Goal: Task Accomplishment & Management: Complete application form

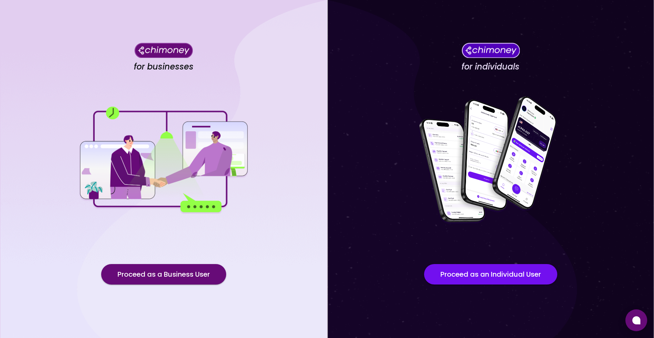
click at [196, 285] on div "for businesses Proceed as a Business User" at bounding box center [163, 169] width 327 height 338
click at [198, 278] on button "Proceed as a Business User" at bounding box center [163, 274] width 125 height 20
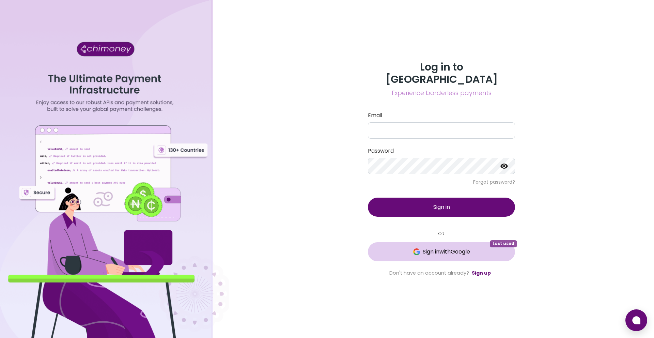
click at [457, 248] on span "Sign in with Google" at bounding box center [446, 252] width 47 height 8
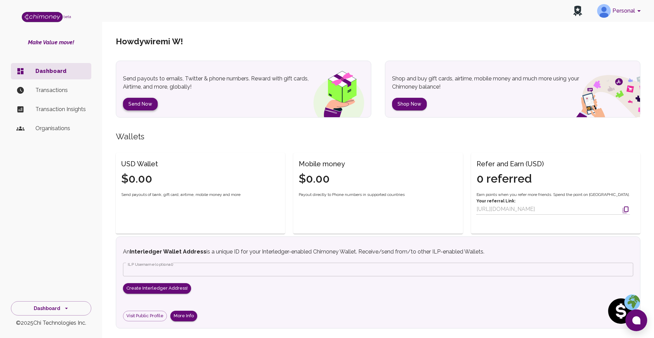
click at [137, 105] on button "Send Now" at bounding box center [140, 104] width 35 height 13
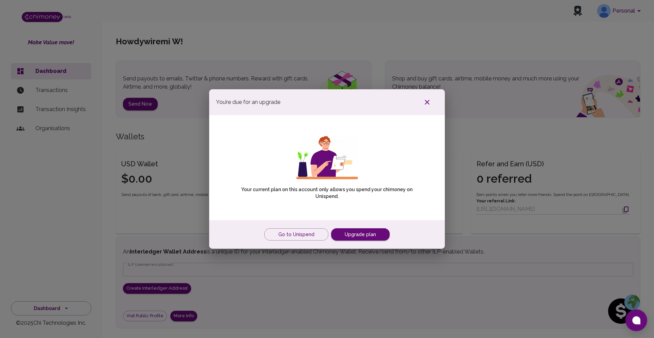
click at [426, 102] on icon "button" at bounding box center [427, 102] width 5 height 5
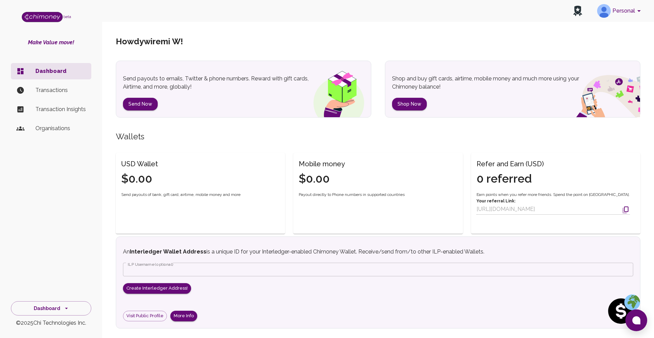
click at [636, 13] on icon "account of current user" at bounding box center [639, 11] width 8 height 8
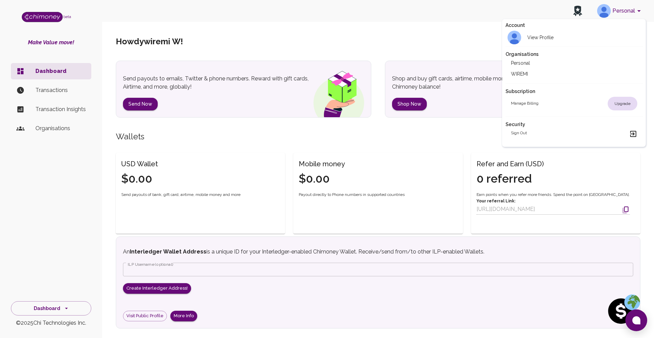
click at [534, 77] on li "WIREMI" at bounding box center [574, 73] width 137 height 11
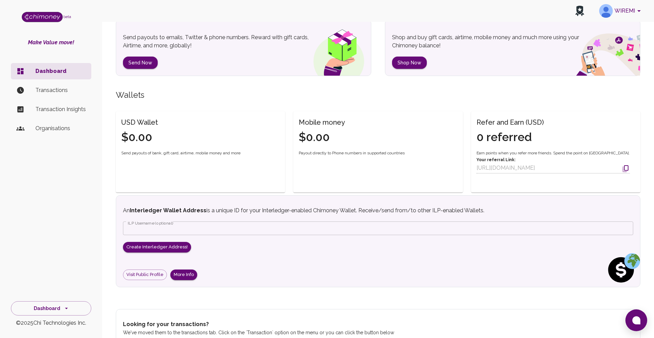
scroll to position [149, 0]
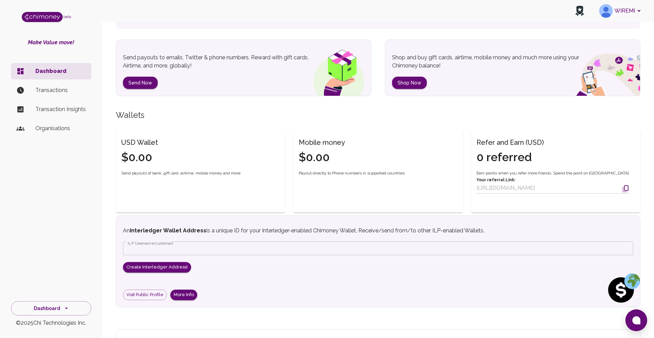
click at [55, 91] on p "Transactions" at bounding box center [60, 90] width 50 height 8
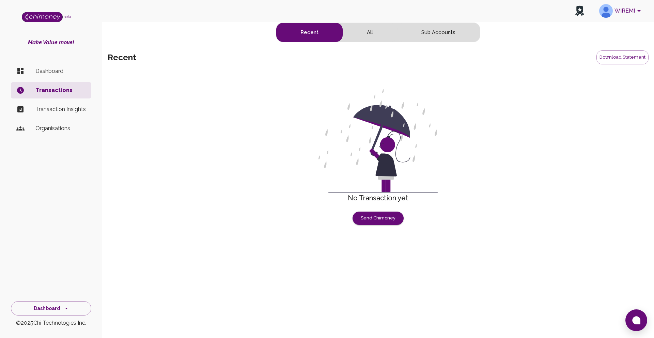
click at [57, 111] on p "Transaction Insights" at bounding box center [60, 109] width 50 height 8
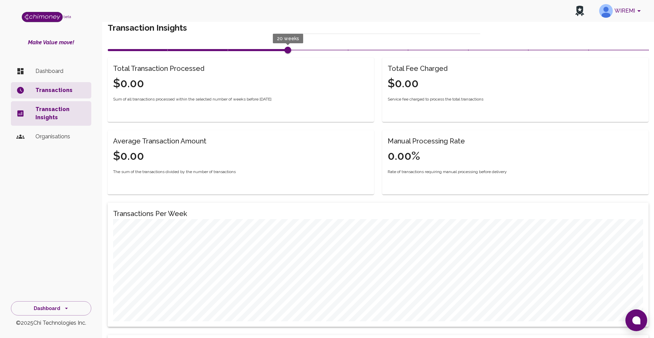
click at [56, 135] on p "Organisations" at bounding box center [60, 137] width 50 height 8
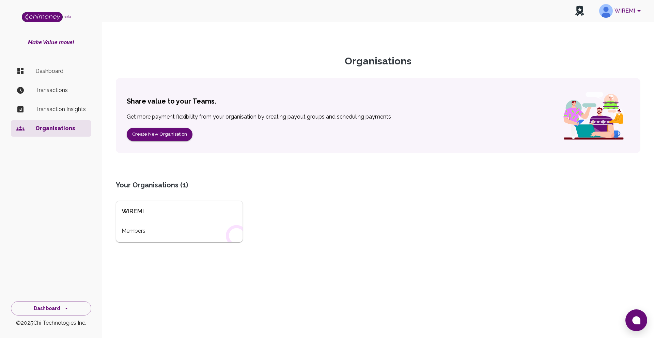
click at [152, 210] on div "WIREMI" at bounding box center [179, 211] width 115 height 10
click at [157, 226] on div "WIREMI Members" at bounding box center [179, 222] width 127 height 42
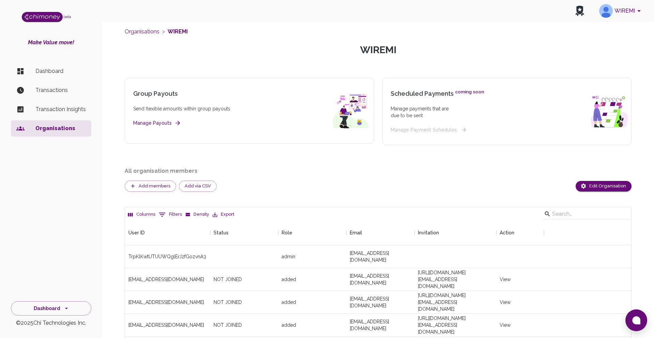
scroll to position [15, 0]
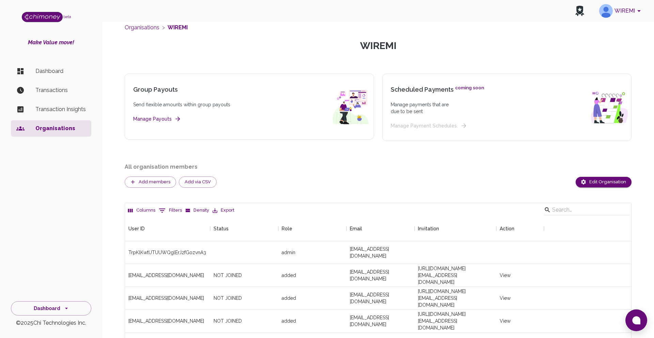
click at [163, 118] on button "Manage Payouts" at bounding box center [156, 119] width 47 height 9
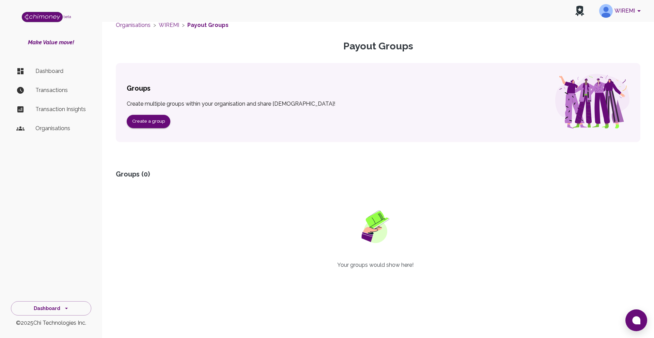
scroll to position [44, 0]
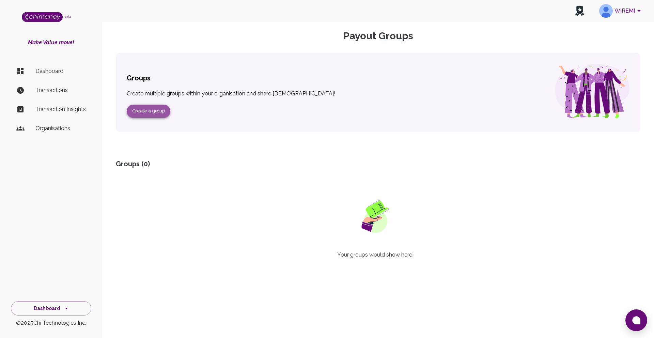
click at [151, 111] on button "Create a group" at bounding box center [149, 111] width 44 height 13
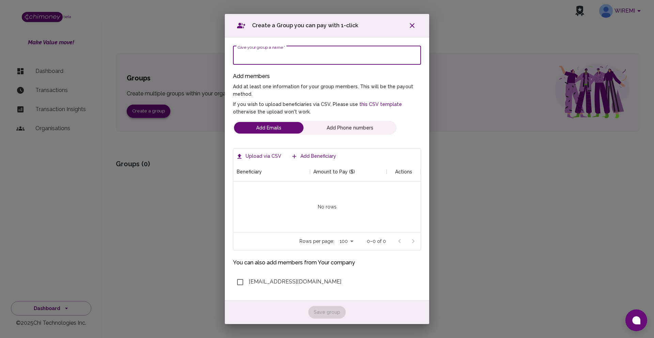
scroll to position [69, 187]
click at [413, 28] on icon "button" at bounding box center [412, 25] width 8 height 8
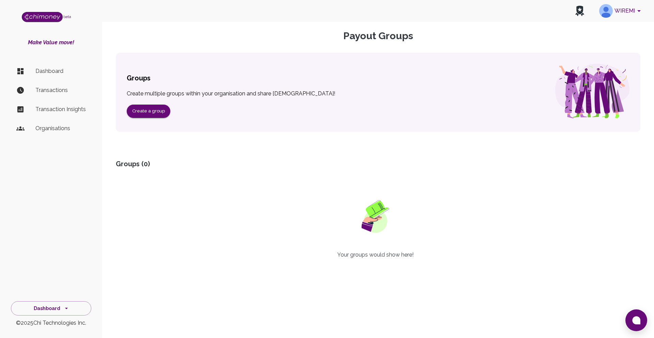
click at [59, 109] on p "Transaction Insights" at bounding box center [60, 109] width 50 height 8
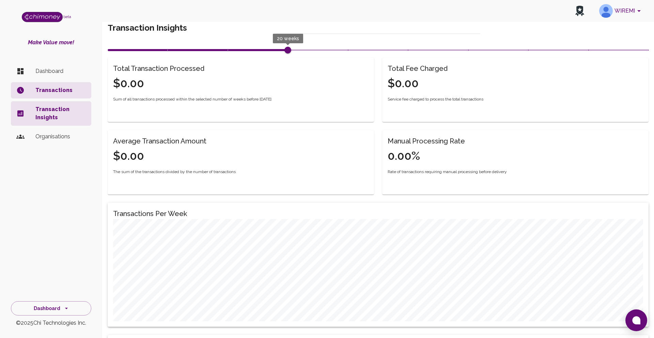
click at [58, 73] on p "Dashboard" at bounding box center [60, 71] width 50 height 8
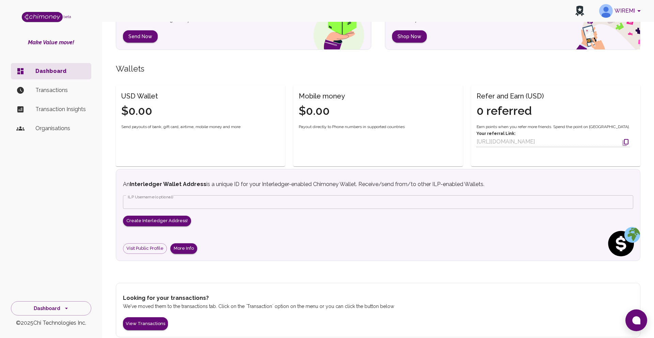
scroll to position [203, 0]
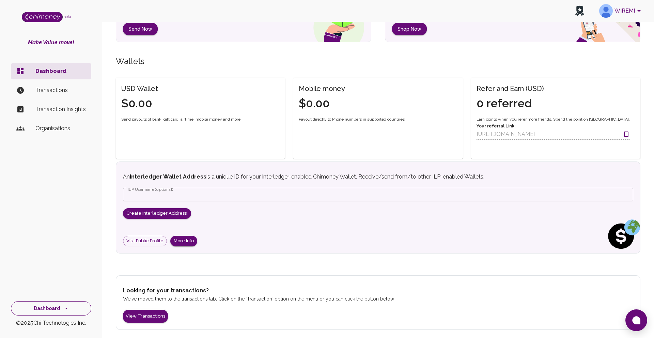
click at [70, 309] on button "Dashboard" at bounding box center [51, 308] width 80 height 15
click at [53, 260] on li "Payments" at bounding box center [51, 260] width 80 height 16
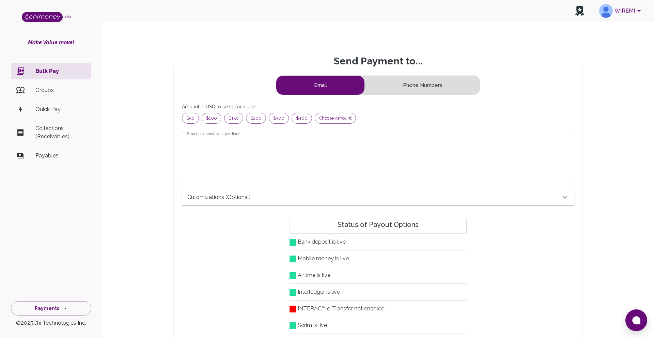
scroll to position [88, 381]
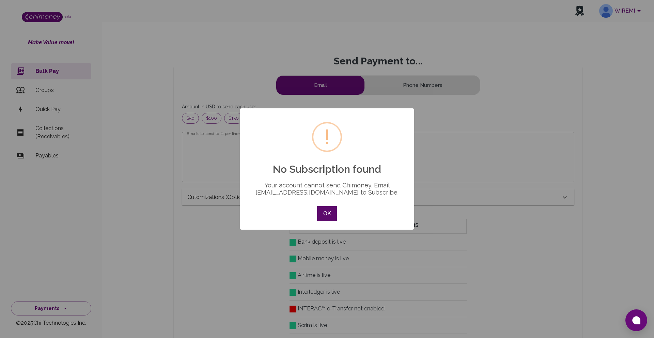
click at [326, 213] on button "OK" at bounding box center [327, 213] width 20 height 15
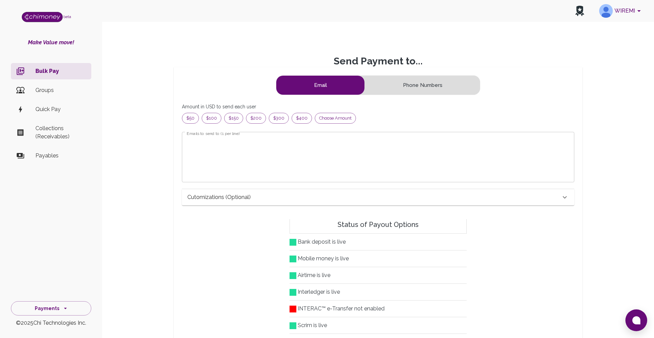
scroll to position [88, 381]
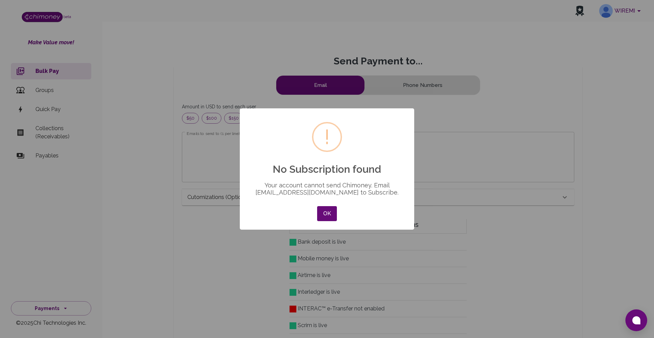
click at [54, 136] on div "× ! No Subscription found Your account cannot send Chimoney. Email support@chim…" at bounding box center [327, 169] width 654 height 338
click at [317, 210] on button "OK" at bounding box center [327, 213] width 20 height 15
click at [329, 214] on button "OK" at bounding box center [327, 213] width 20 height 15
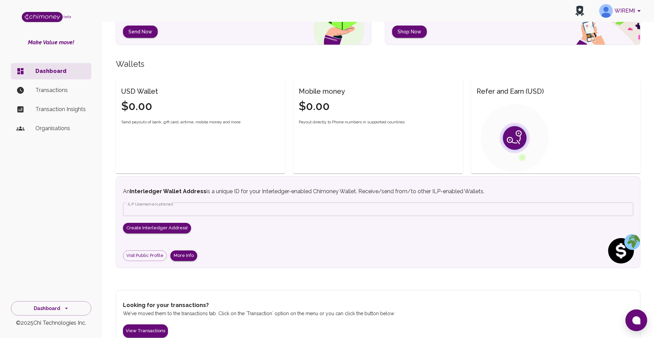
scroll to position [203, 0]
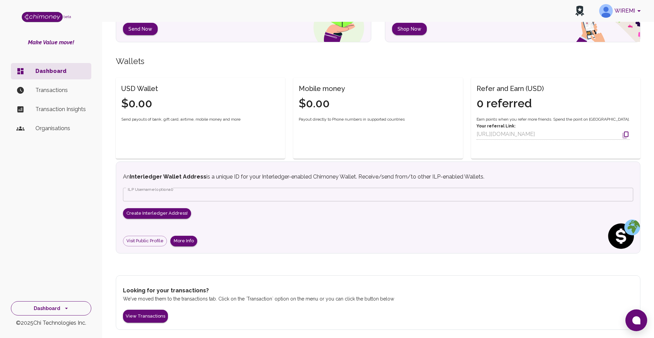
click at [68, 307] on icon "side nav" at bounding box center [66, 308] width 7 height 7
click at [49, 279] on li "Developers & API" at bounding box center [51, 276] width 80 height 16
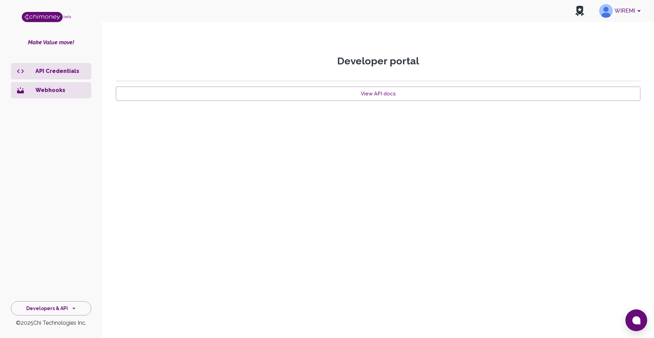
click at [61, 74] on p "API Credentials" at bounding box center [60, 71] width 50 height 8
click at [64, 70] on p "API Credentials" at bounding box center [60, 71] width 50 height 8
click at [44, 88] on p "Webhooks" at bounding box center [60, 90] width 50 height 8
click at [52, 69] on p "API Credentials" at bounding box center [60, 71] width 50 height 8
click at [356, 94] on link "View API docs" at bounding box center [378, 94] width 525 height 14
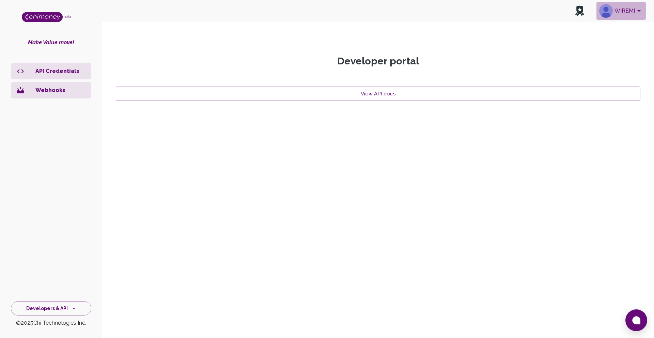
click at [624, 10] on button "WIREMI" at bounding box center [620, 11] width 49 height 18
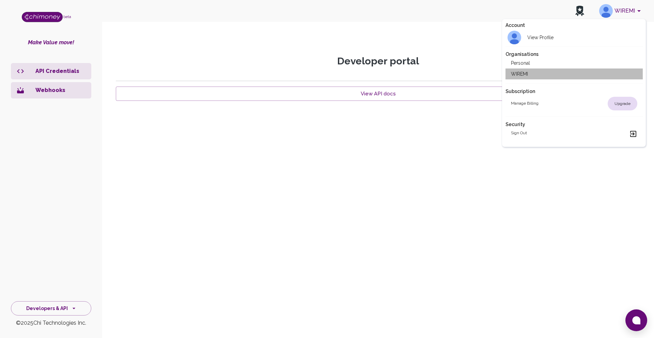
click at [537, 69] on li "WIREMI" at bounding box center [574, 73] width 137 height 11
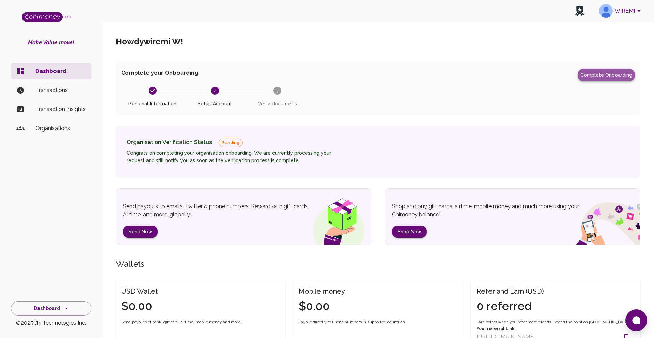
click at [611, 75] on button "Complete Onboarding" at bounding box center [606, 75] width 57 height 12
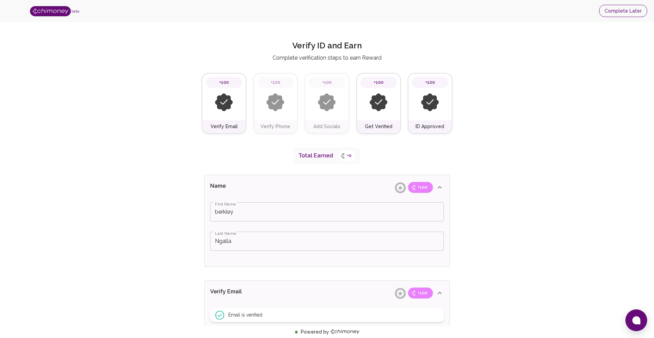
click at [628, 13] on button "Complete Later" at bounding box center [623, 11] width 48 height 13
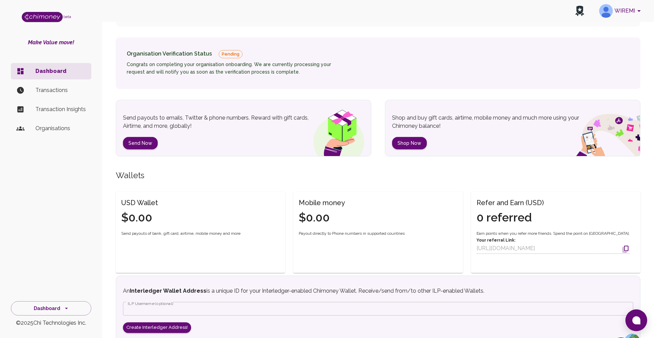
scroll to position [107, 0]
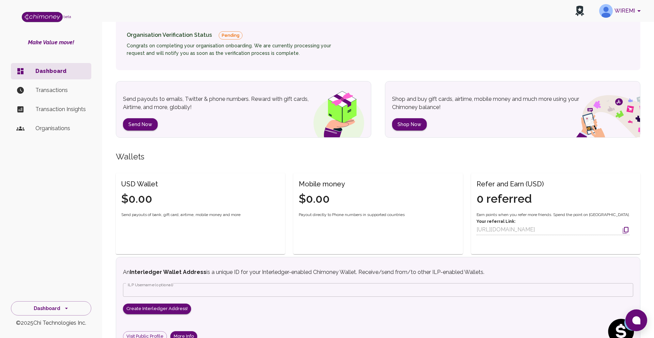
click at [60, 93] on p "Transactions" at bounding box center [60, 90] width 50 height 8
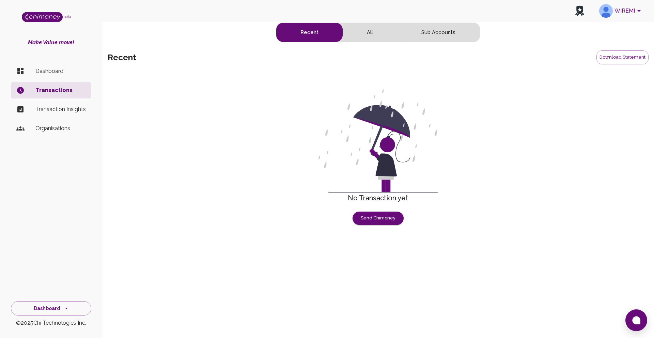
click at [376, 31] on button "All" at bounding box center [370, 32] width 55 height 19
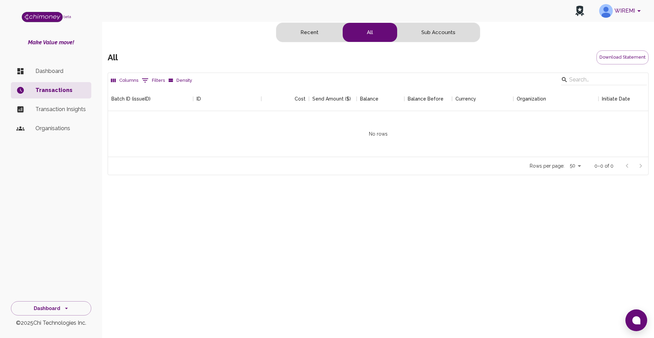
click at [450, 34] on button "Sub Accounts" at bounding box center [438, 32] width 82 height 19
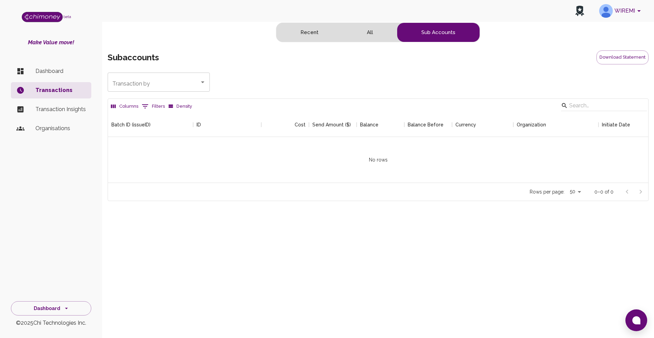
scroll to position [70, 540]
click at [71, 110] on p "Transaction Insights" at bounding box center [60, 109] width 50 height 8
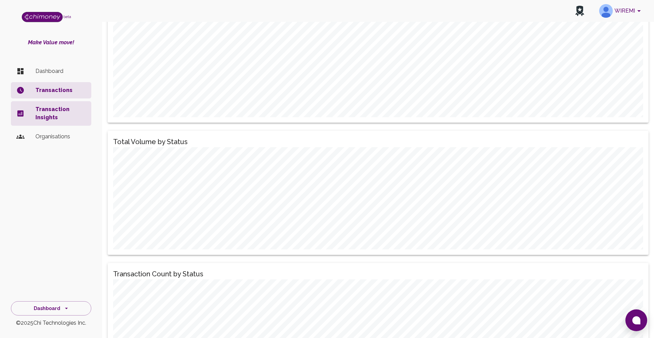
scroll to position [787, 0]
click at [51, 72] on p "Dashboard" at bounding box center [60, 71] width 50 height 8
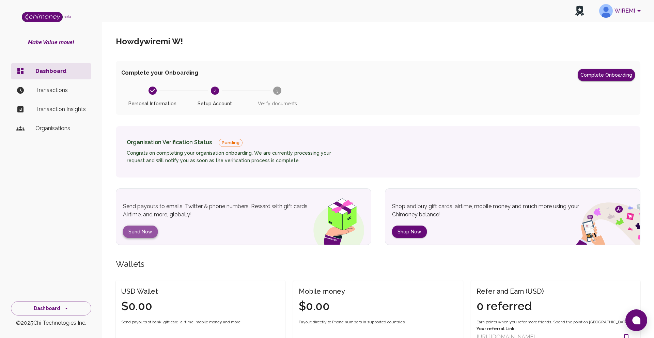
click at [142, 231] on button "Send Now" at bounding box center [140, 232] width 35 height 13
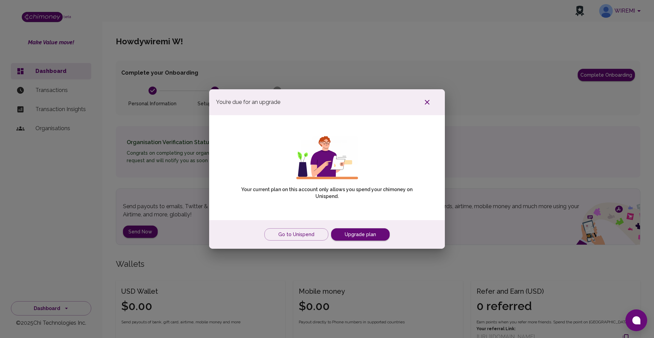
click at [429, 103] on icon "button" at bounding box center [427, 102] width 8 height 8
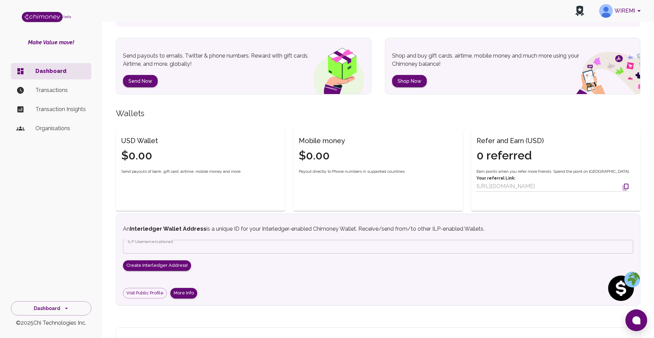
scroll to position [203, 0]
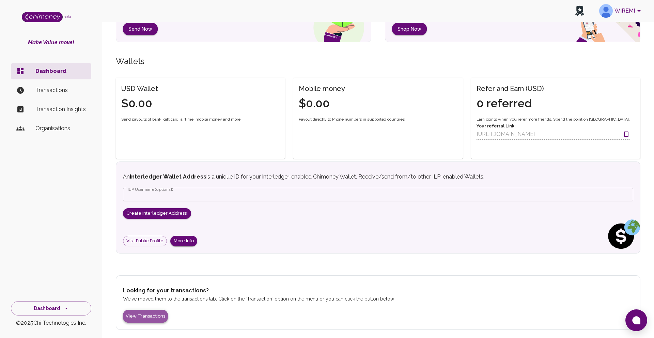
click at [153, 318] on button "View Transactions" at bounding box center [145, 316] width 45 height 13
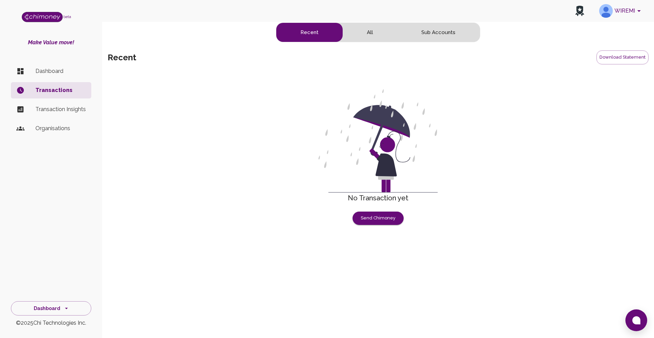
click at [61, 68] on p "Dashboard" at bounding box center [60, 71] width 50 height 8
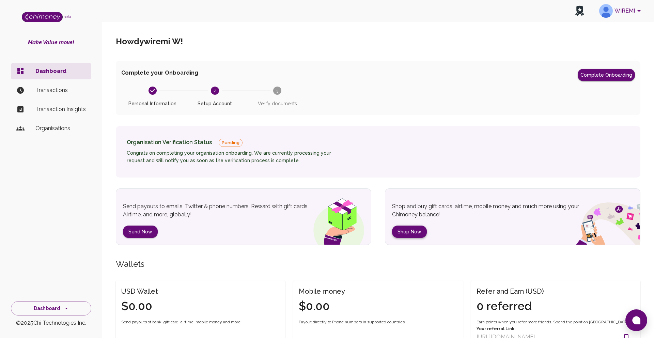
click at [410, 234] on button "Shop Now" at bounding box center [409, 232] width 35 height 13
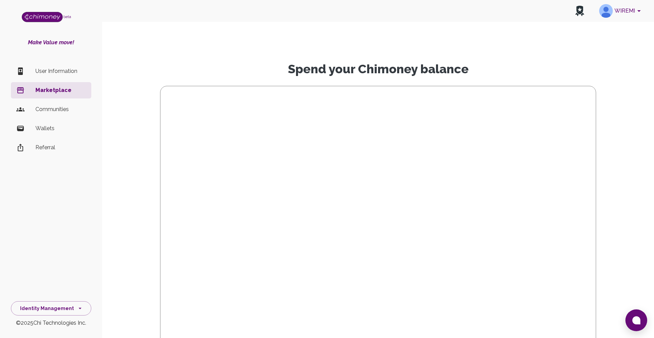
click at [63, 131] on p "Wallets" at bounding box center [60, 128] width 50 height 8
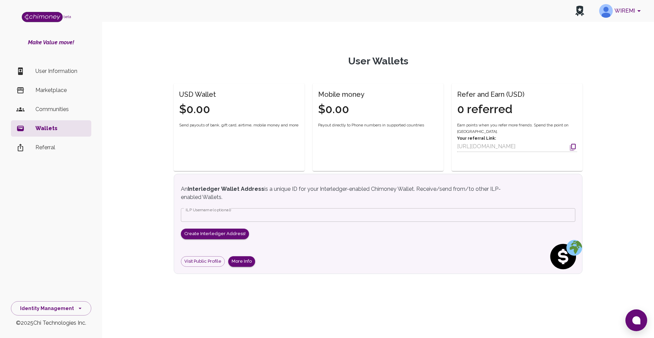
click at [40, 149] on p "Referral" at bounding box center [60, 147] width 50 height 8
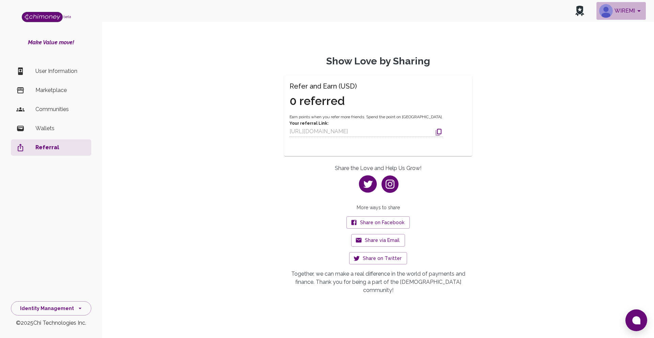
click at [635, 13] on icon "account of current user" at bounding box center [639, 11] width 8 height 8
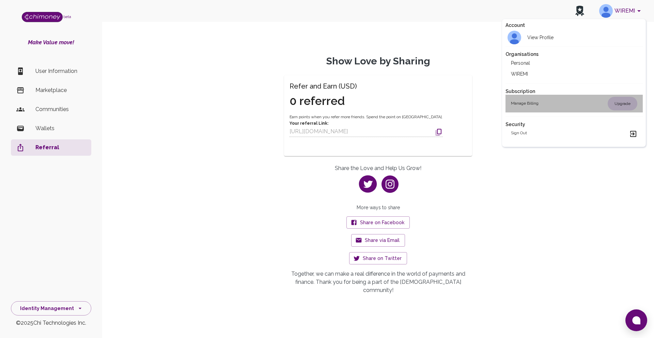
click at [540, 102] on div "Manage billing Upgrade" at bounding box center [574, 104] width 126 height 14
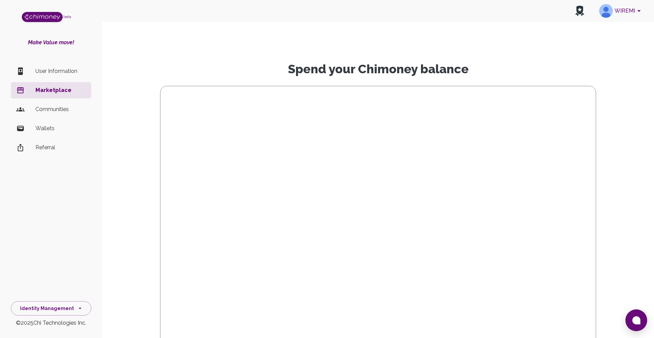
click at [44, 69] on p "User Information" at bounding box center [60, 71] width 50 height 8
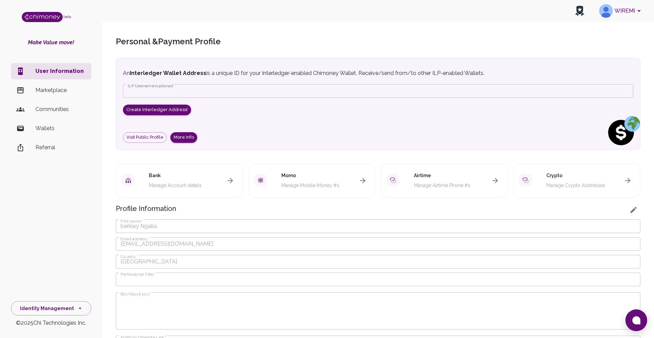
click at [47, 86] on p "Marketplace" at bounding box center [60, 90] width 50 height 8
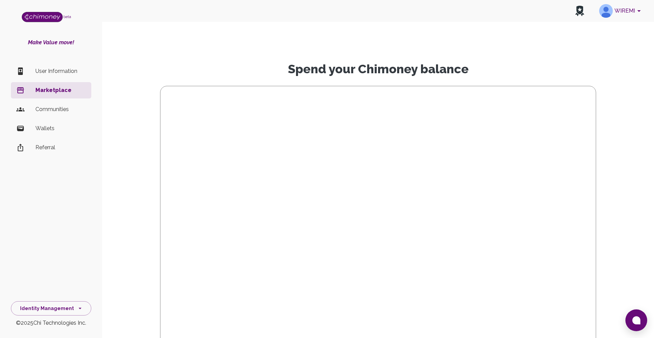
click at [64, 110] on p "Communities" at bounding box center [60, 109] width 50 height 8
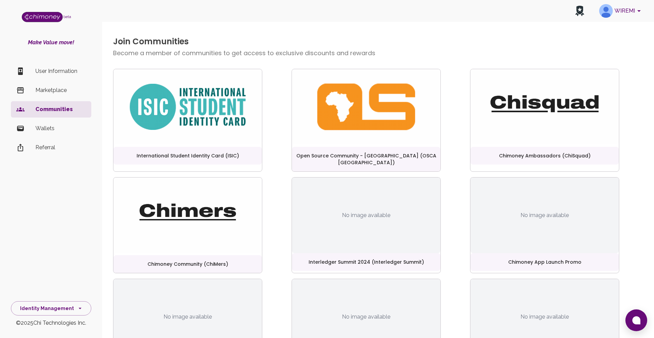
click at [47, 125] on p "Wallets" at bounding box center [60, 128] width 50 height 8
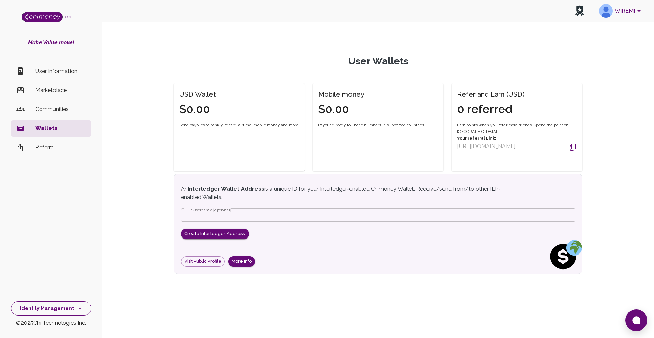
click at [80, 309] on icon "side nav" at bounding box center [80, 308] width 7 height 7
click at [62, 91] on p "Marketplace" at bounding box center [60, 90] width 50 height 8
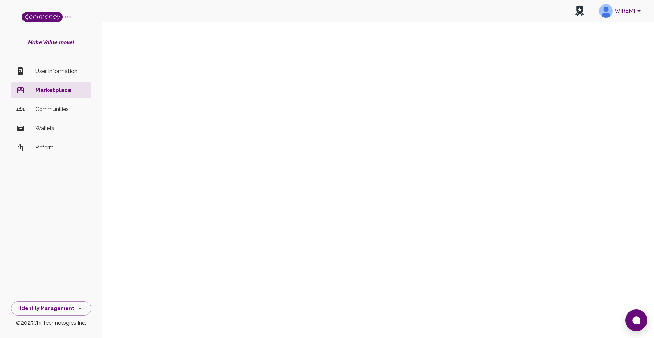
scroll to position [92, 0]
click at [46, 17] on img "side nav" at bounding box center [42, 17] width 41 height 10
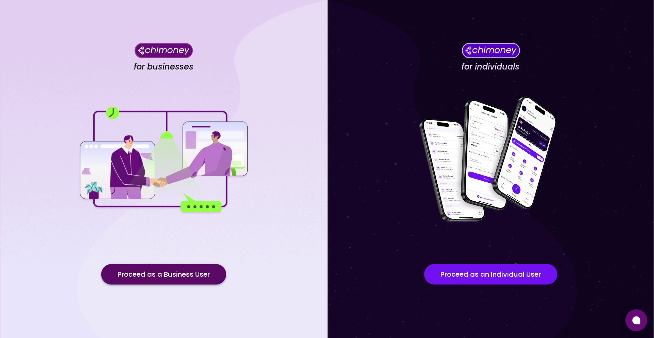
click at [205, 278] on button "Proceed as a Business User" at bounding box center [163, 274] width 125 height 20
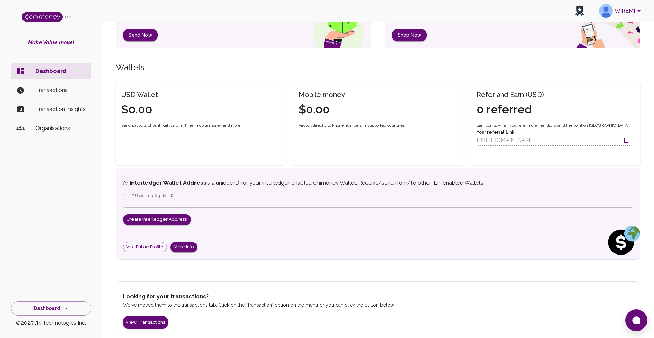
scroll to position [203, 0]
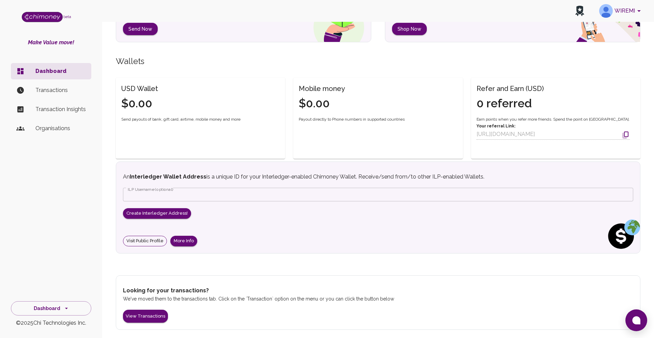
click at [142, 242] on link "Visit Public Profile" at bounding box center [145, 241] width 44 height 11
click at [45, 128] on p "Organisations" at bounding box center [60, 128] width 50 height 8
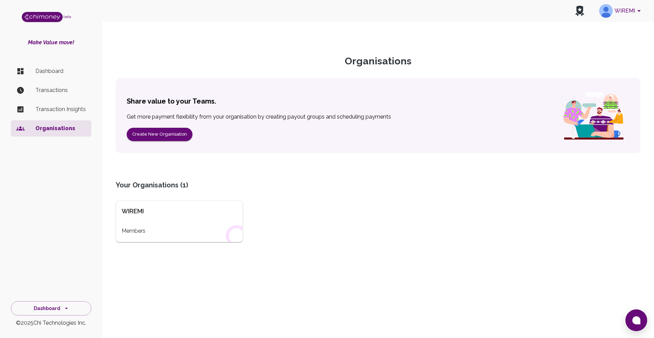
click at [164, 219] on div "WIREMI Members" at bounding box center [179, 222] width 127 height 42
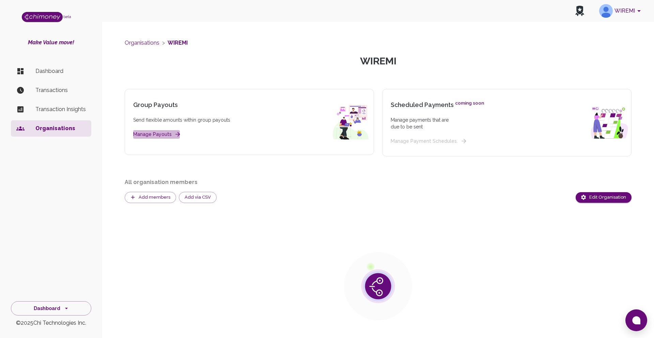
click at [176, 132] on icon "button" at bounding box center [177, 134] width 4 height 4
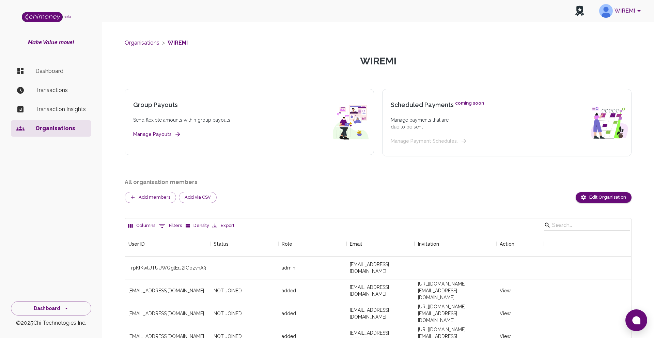
click at [67, 108] on p "Transaction Insights" at bounding box center [60, 109] width 50 height 8
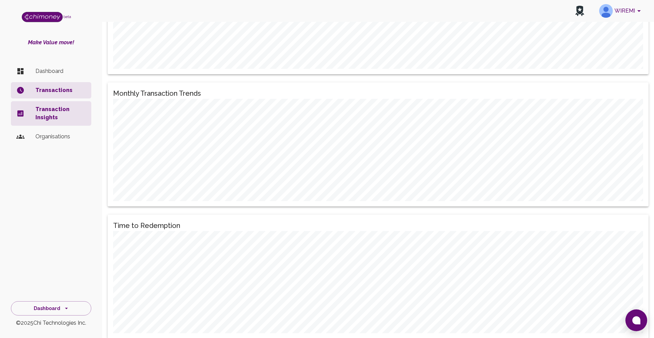
scroll to position [318, 0]
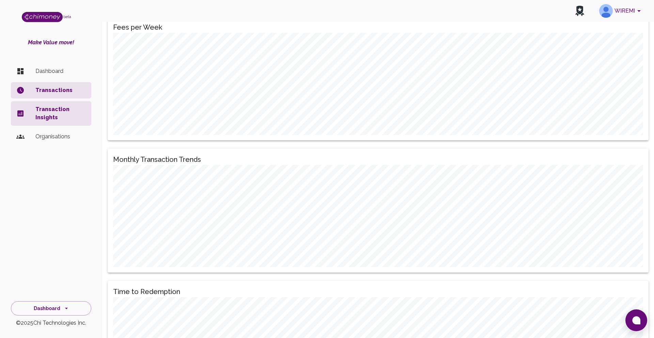
click at [61, 72] on p "Dashboard" at bounding box center [60, 71] width 50 height 8
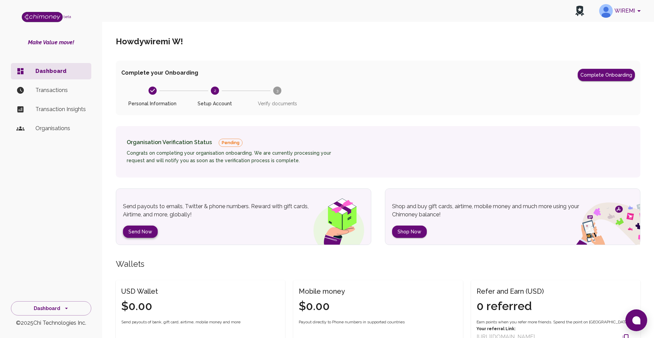
click at [142, 232] on button "Send Now" at bounding box center [140, 232] width 35 height 13
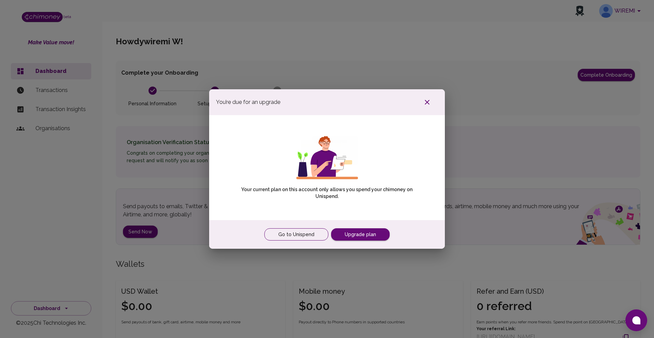
click at [311, 235] on link "Go to Unispend" at bounding box center [296, 234] width 64 height 13
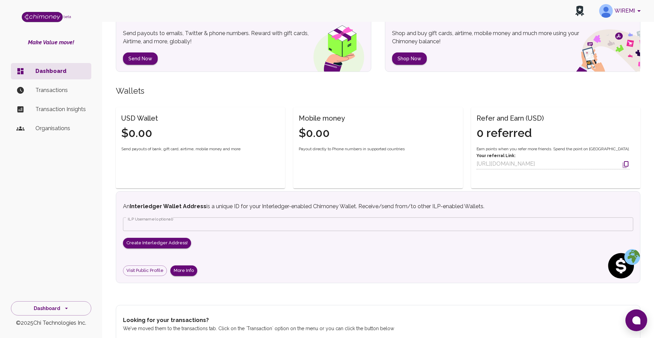
scroll to position [203, 0]
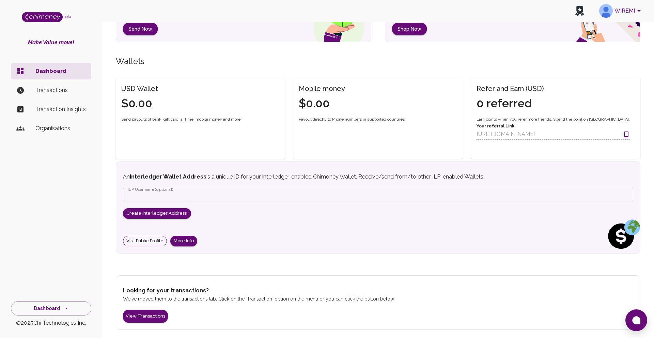
click at [150, 241] on link "Visit Public Profile" at bounding box center [145, 241] width 44 height 11
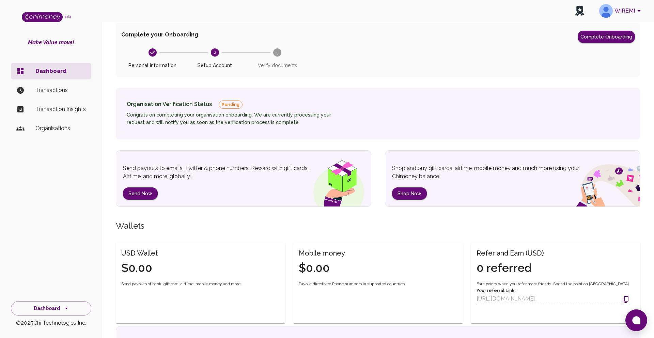
scroll to position [0, 0]
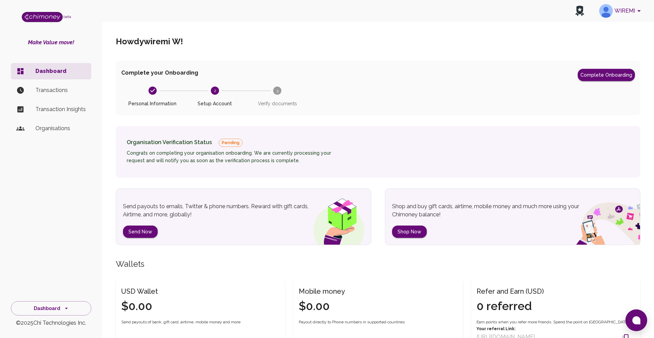
click at [638, 9] on icon "account of current user" at bounding box center [639, 11] width 8 height 8
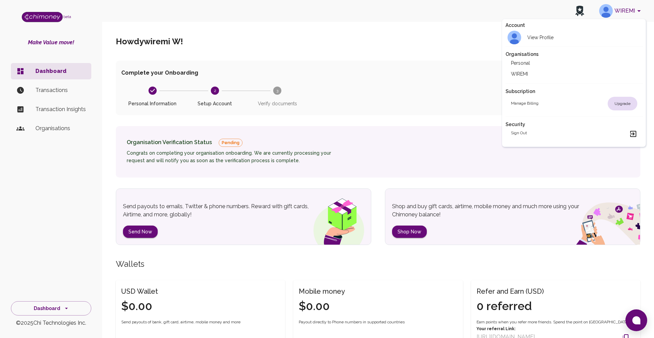
click at [527, 66] on h2 "Personal" at bounding box center [520, 63] width 19 height 7
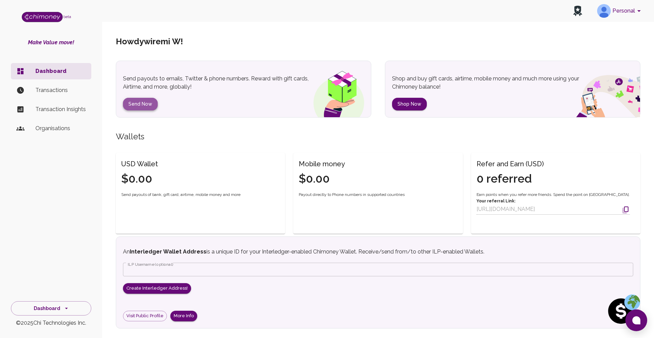
click at [144, 103] on button "Send Now" at bounding box center [140, 104] width 35 height 13
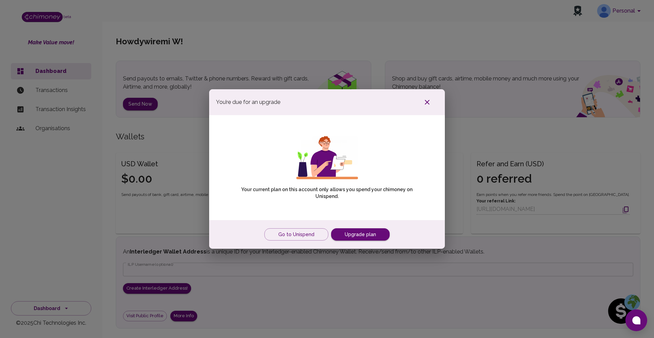
click at [428, 101] on icon "button" at bounding box center [427, 102] width 5 height 5
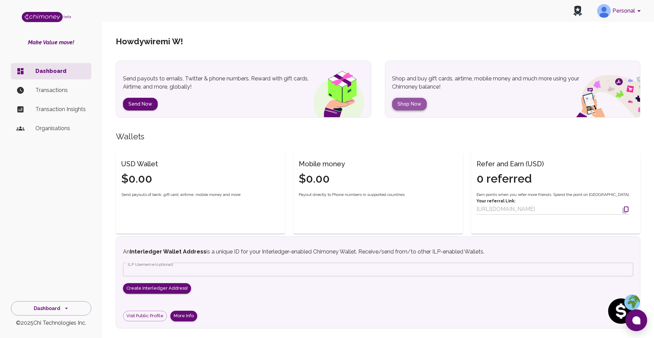
click at [411, 99] on button "Shop Now" at bounding box center [409, 104] width 35 height 13
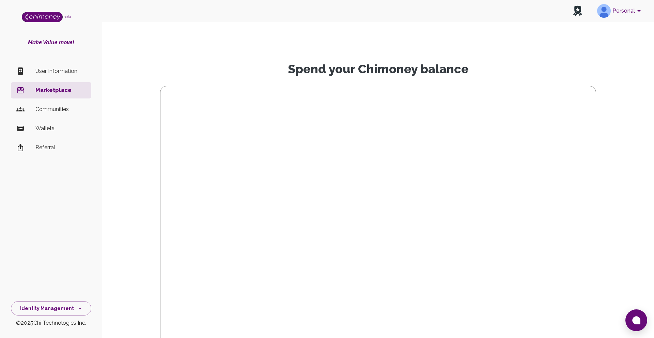
click at [68, 115] on li "Communities" at bounding box center [51, 109] width 80 height 16
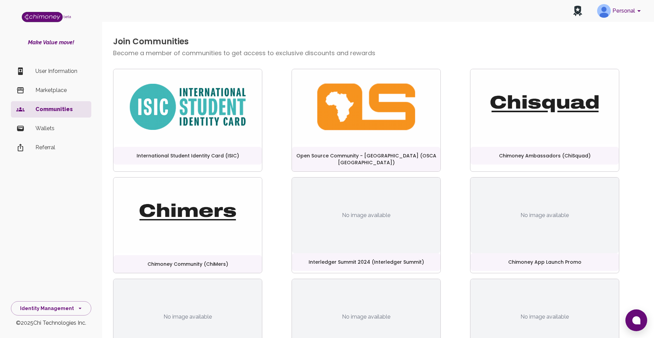
click at [51, 131] on p "Wallets" at bounding box center [60, 128] width 50 height 8
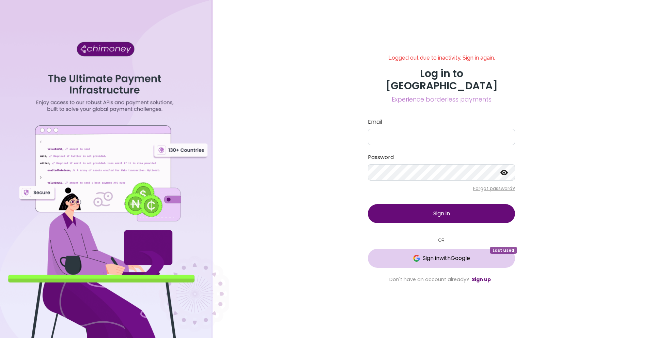
click at [464, 255] on span "Sign in with Google" at bounding box center [446, 258] width 47 height 8
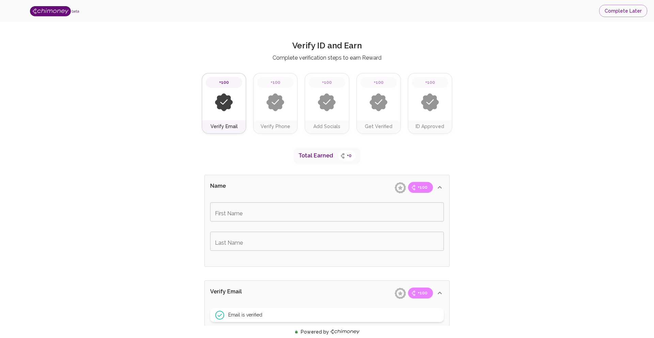
type input "berkley"
type input "Ngalla"
type input "[PHONE_NUMBER]"
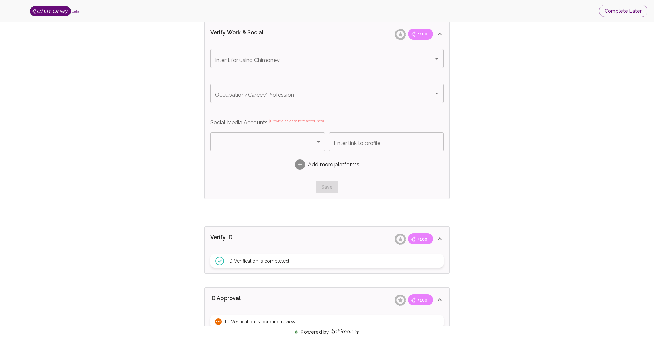
scroll to position [498, 0]
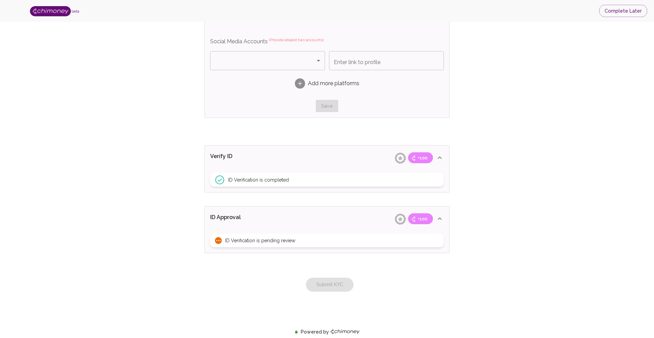
click at [265, 176] on span "ID Verification is completed" at bounding box center [258, 179] width 61 height 7
click at [267, 182] on span "ID Verification is completed" at bounding box center [258, 179] width 61 height 7
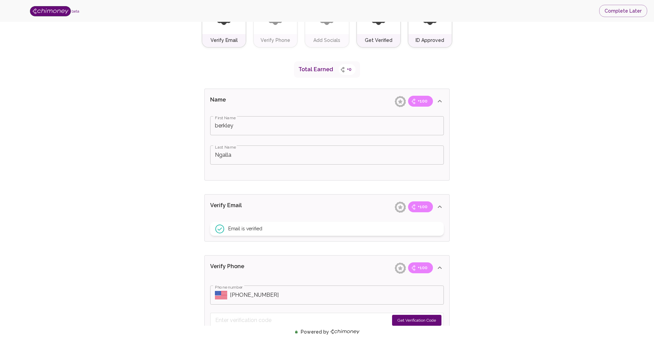
scroll to position [0, 0]
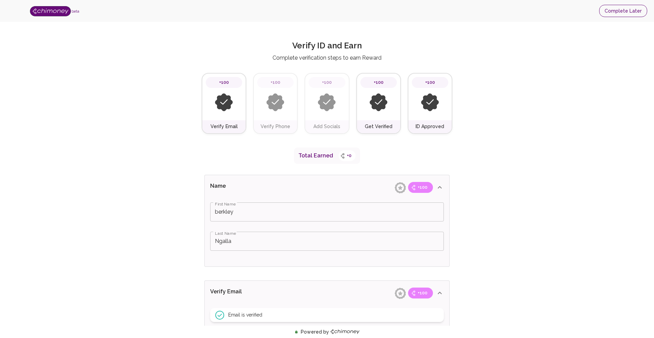
click at [622, 7] on button "Complete Later" at bounding box center [623, 11] width 48 height 13
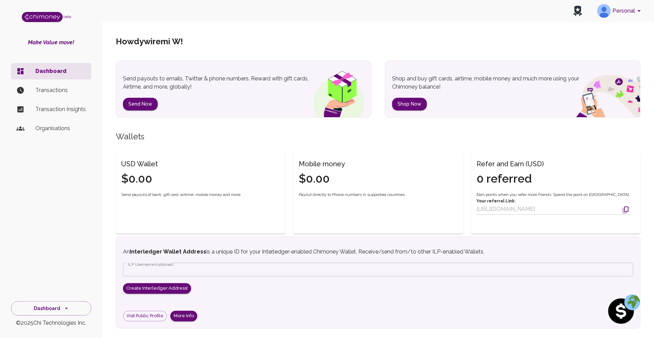
click at [70, 109] on p "Transaction Insights" at bounding box center [60, 109] width 50 height 8
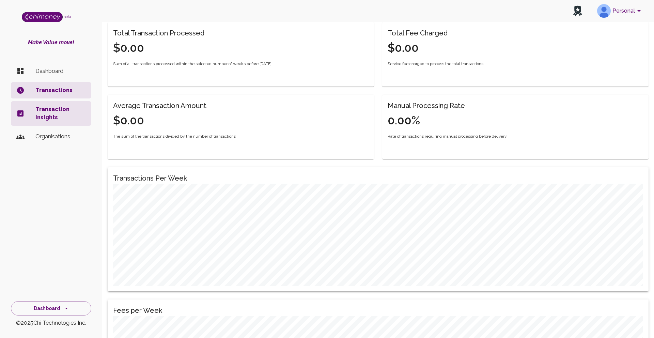
scroll to position [12, 0]
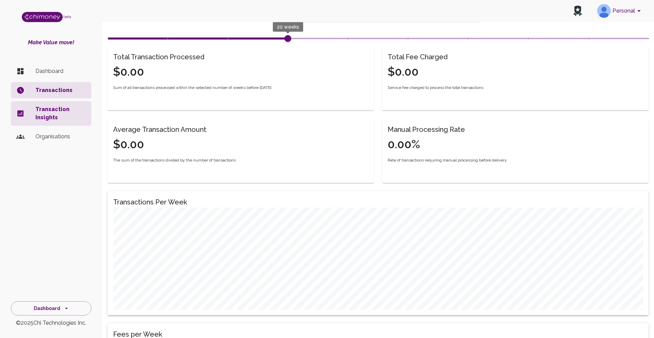
click at [66, 73] on p "Dashboard" at bounding box center [60, 71] width 50 height 8
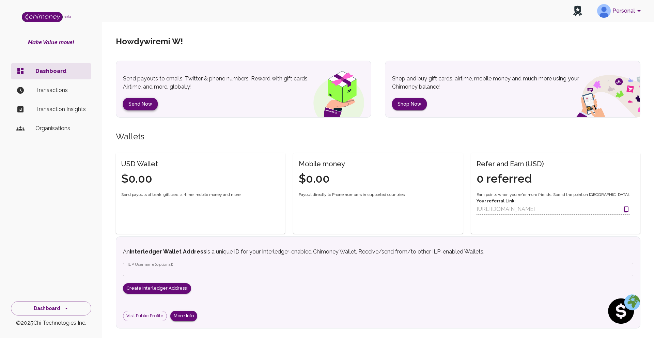
click at [141, 104] on button "Send Now" at bounding box center [140, 104] width 35 height 13
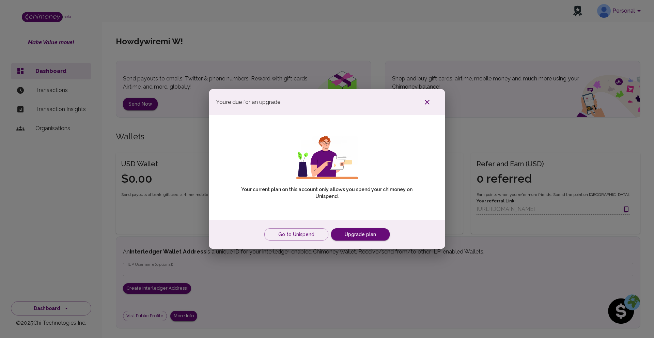
click at [429, 102] on icon "button" at bounding box center [427, 102] width 8 height 8
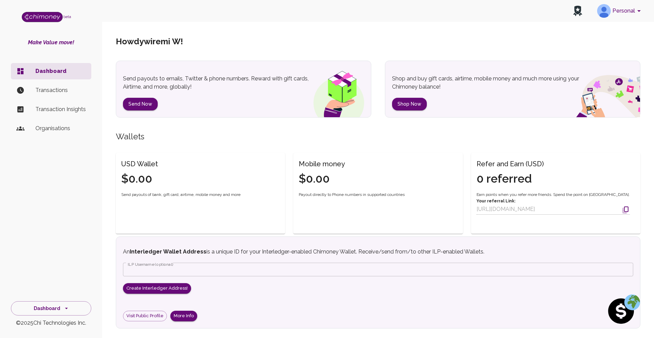
click at [54, 89] on p "Transactions" at bounding box center [60, 90] width 50 height 8
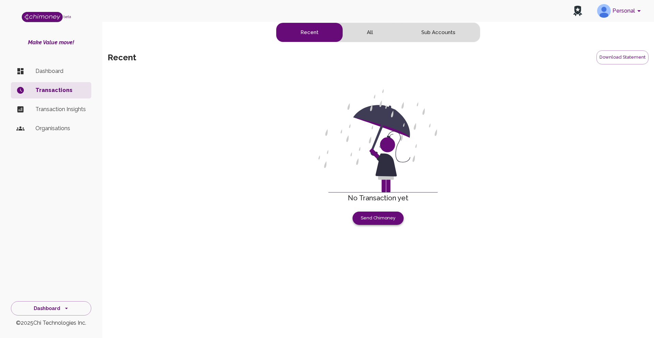
click at [371, 217] on button "Send Chimoney" at bounding box center [378, 218] width 51 height 13
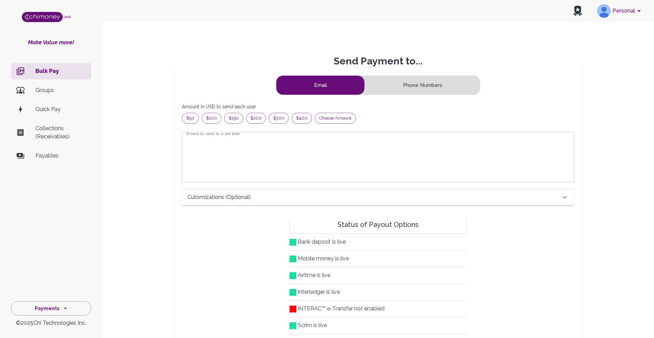
scroll to position [88, 381]
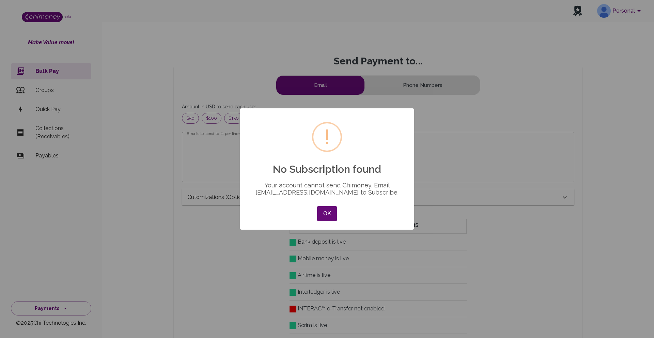
click at [321, 260] on div "× ! No Subscription found Your account cannot send Chimoney. Email [EMAIL_ADDRE…" at bounding box center [327, 169] width 654 height 338
click at [323, 213] on button "OK" at bounding box center [327, 213] width 20 height 15
